Goal: Check status

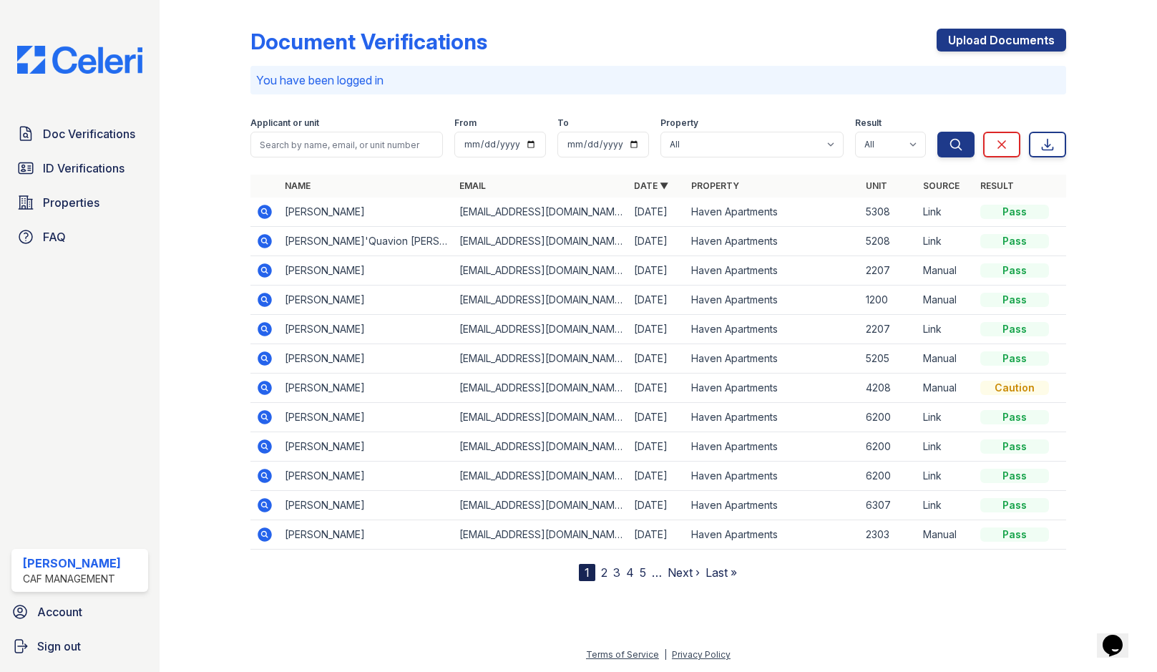
click at [54, 116] on div "Doc Verifications ID Verifications Properties FAQ Shilo Williams CAF Management…" at bounding box center [80, 336] width 160 height 672
click at [52, 132] on span "Doc Verifications" at bounding box center [89, 133] width 92 height 17
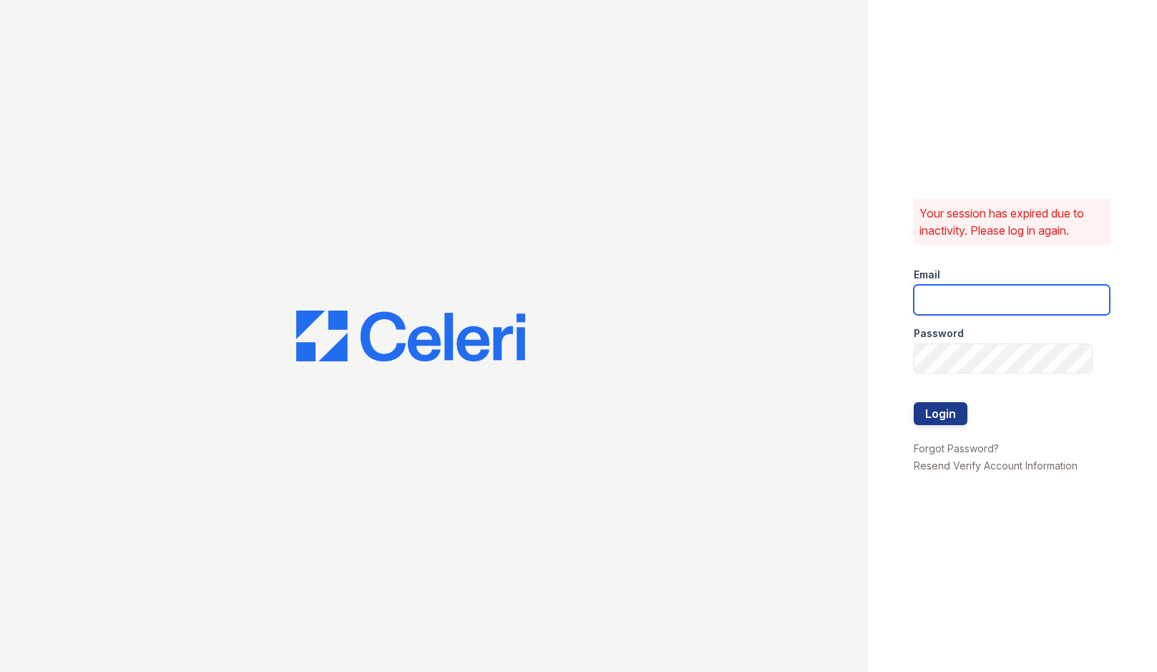
type input "haven1@cafmanagement.com"
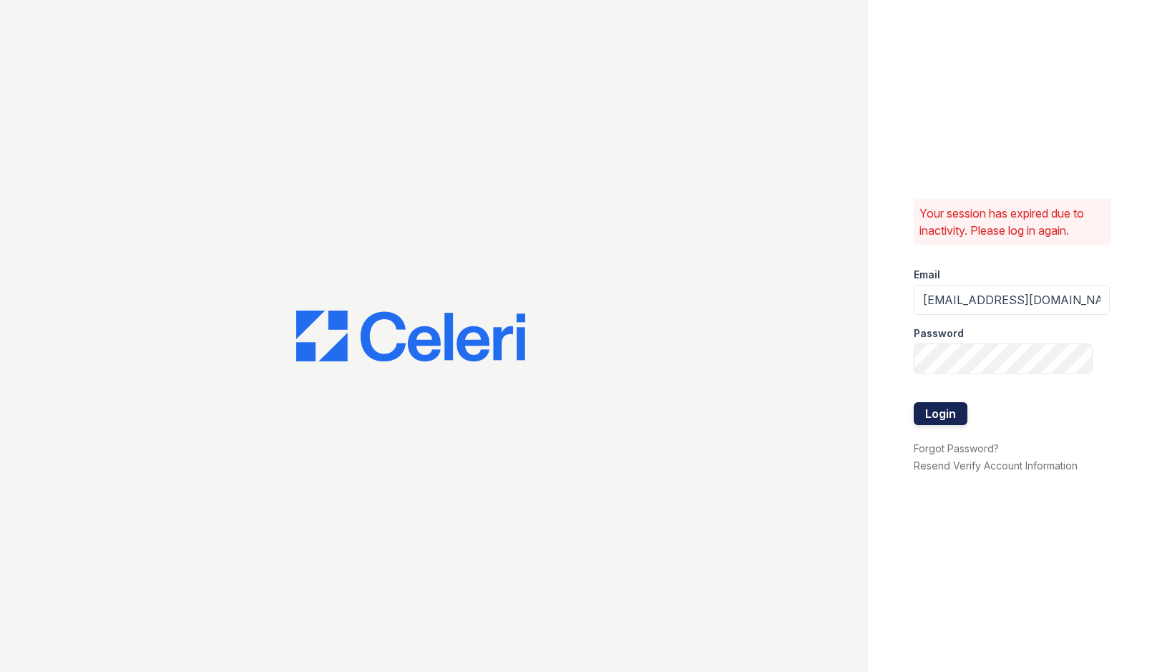
click at [949, 412] on button "Login" at bounding box center [941, 413] width 54 height 23
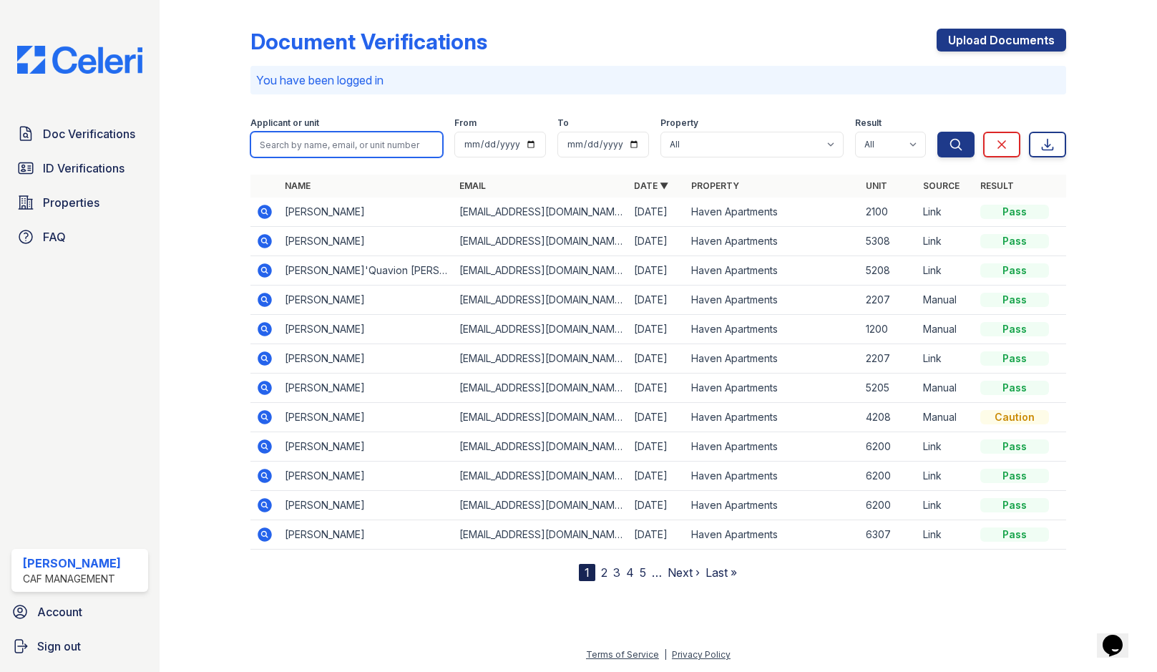
click at [349, 146] on input "search" at bounding box center [347, 145] width 193 height 26
type input "[PERSON_NAME]"
click at [938, 132] on button "Search" at bounding box center [956, 145] width 37 height 26
